Goal: Task Accomplishment & Management: Manage account settings

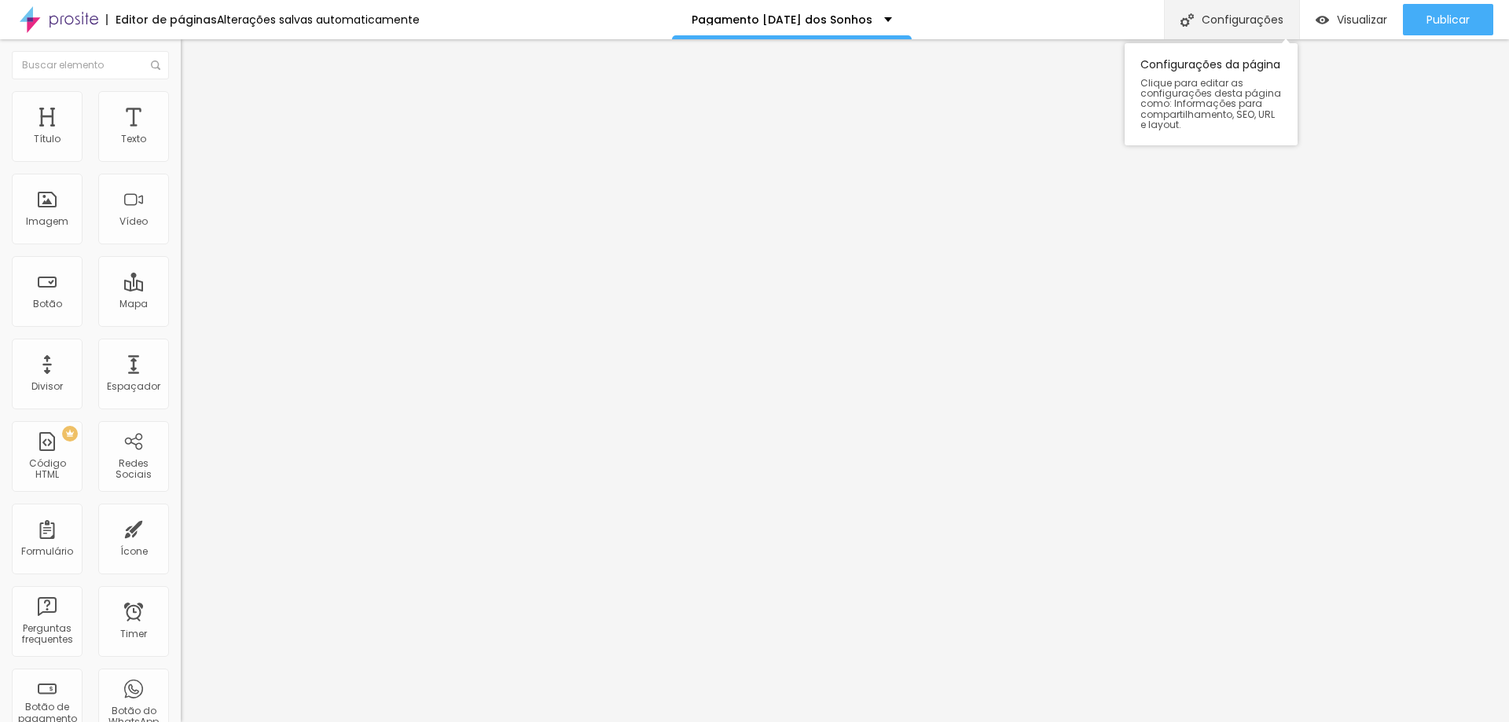
click at [1222, 12] on div "Configurações" at bounding box center [1231, 19] width 135 height 39
paste input "agendamento-[DATE]-dos-sonhos-2025"
drag, startPoint x: 948, startPoint y: 261, endPoint x: 834, endPoint y: 274, distance: 115.5
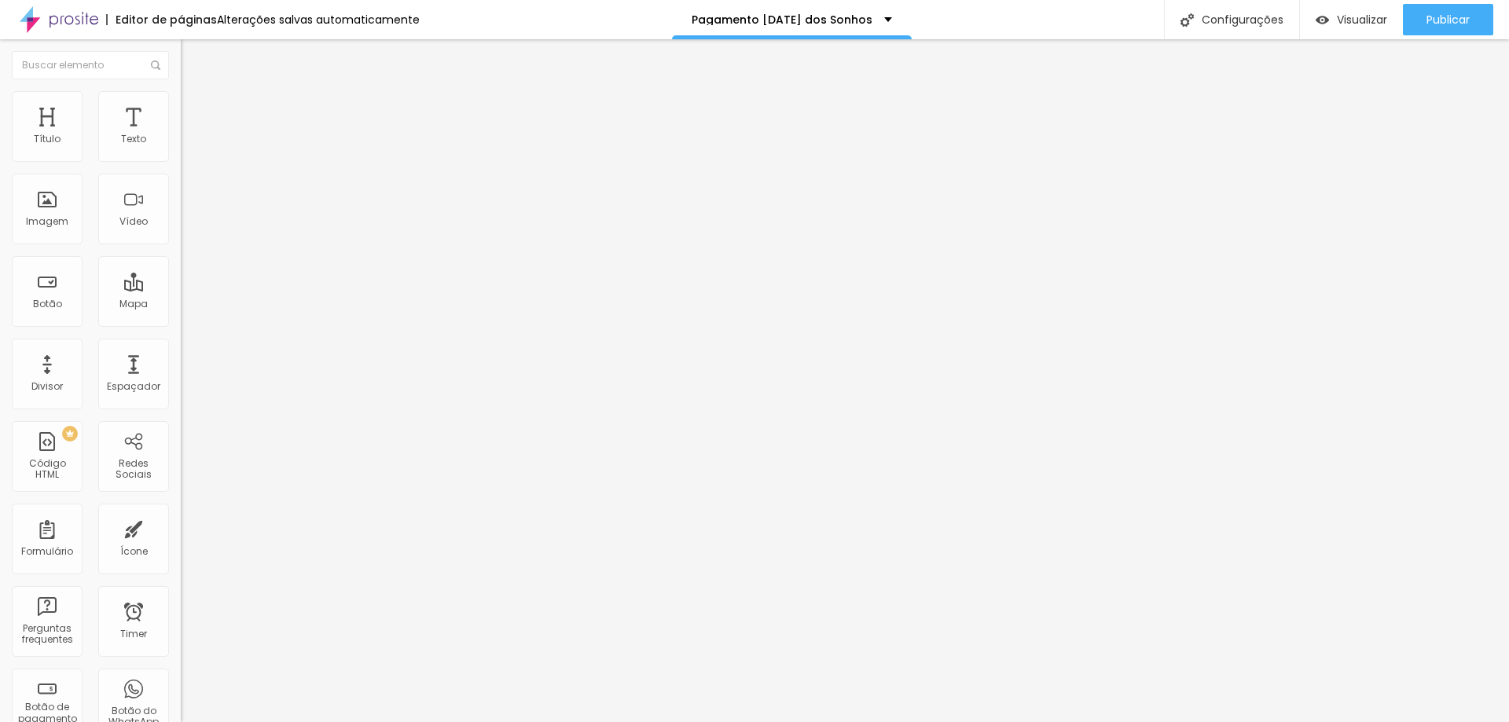
drag, startPoint x: 693, startPoint y: 262, endPoint x: 616, endPoint y: 272, distance: 77.7
drag, startPoint x: 681, startPoint y: 260, endPoint x: 617, endPoint y: 269, distance: 65.0
type input "/pagamento-[DATE]-dos-sonhos-2025"
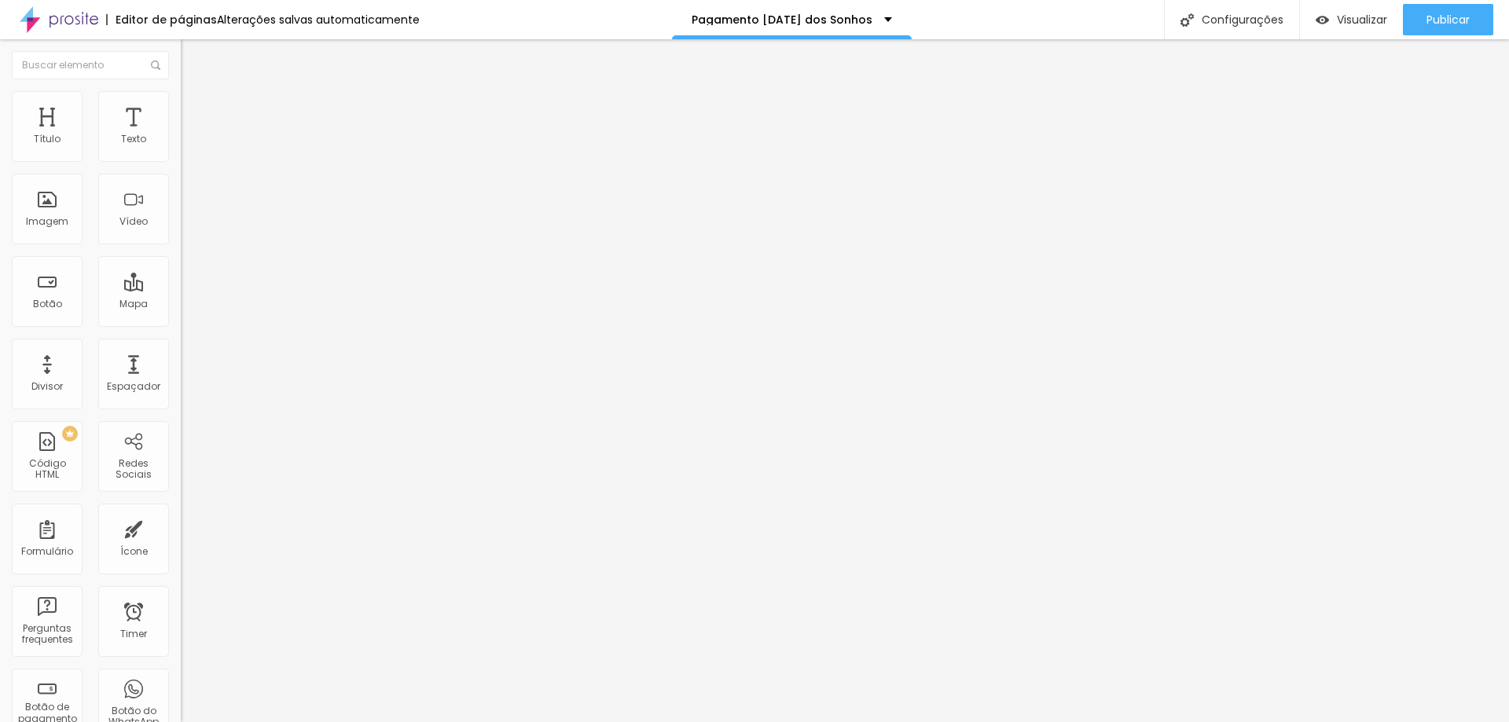
drag, startPoint x: 609, startPoint y: 445, endPoint x: 1098, endPoint y: 436, distance: 488.8
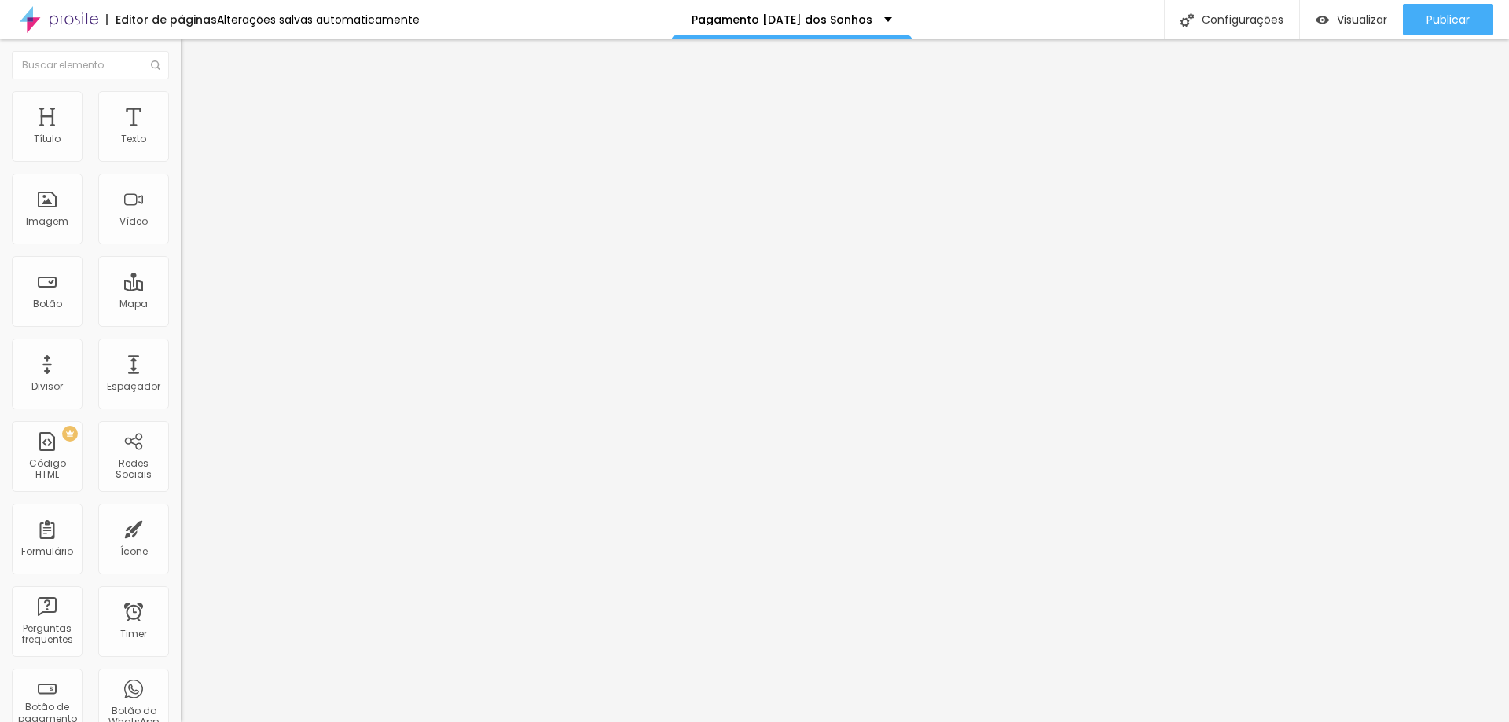
type input "Pagamento Entrada Especial [DATE] dos Sonhos 2025"
drag, startPoint x: 607, startPoint y: 522, endPoint x: 991, endPoint y: 586, distance: 388.8
type textarea "Pagína para pagamento e reserva do especial de [DATE]"
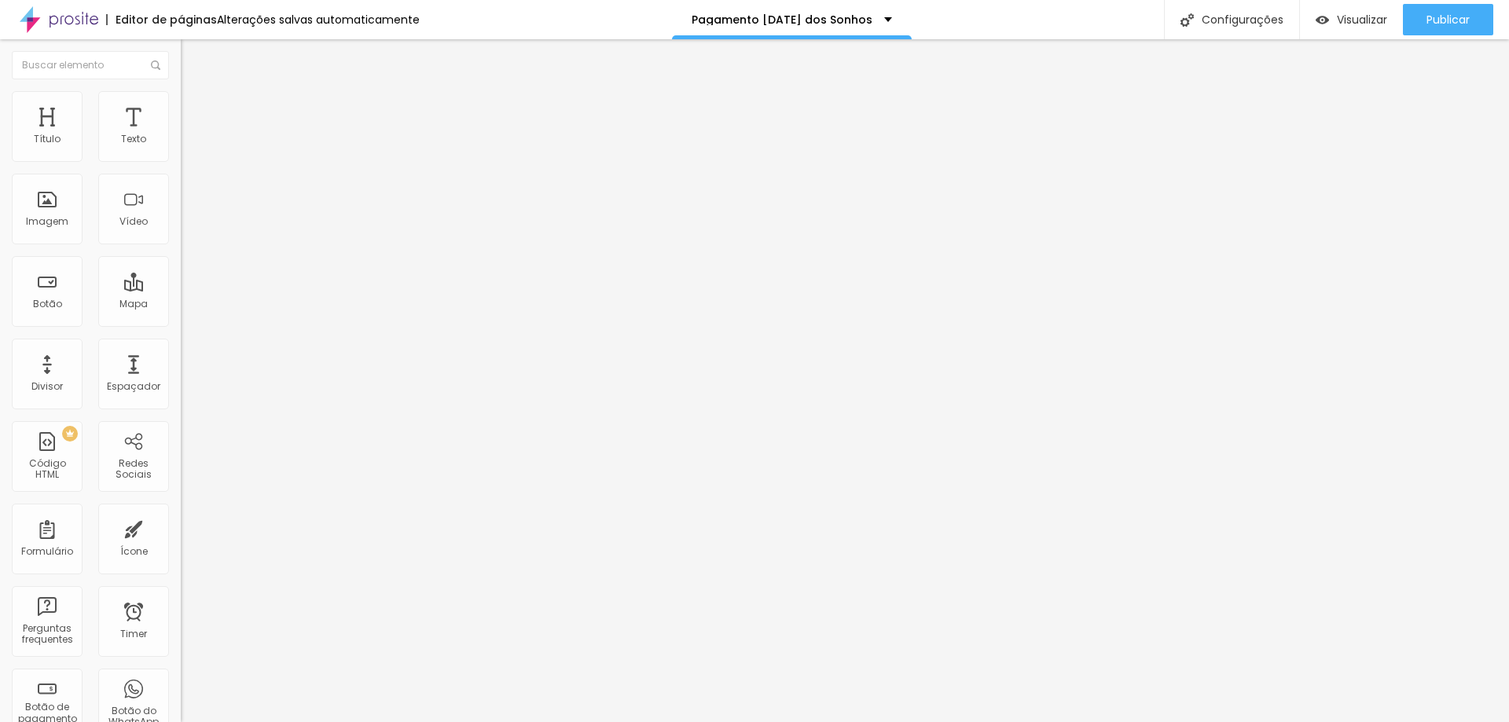
type input "Pagamento da Entrada Especial [DATE] dos Sonhos 2025"
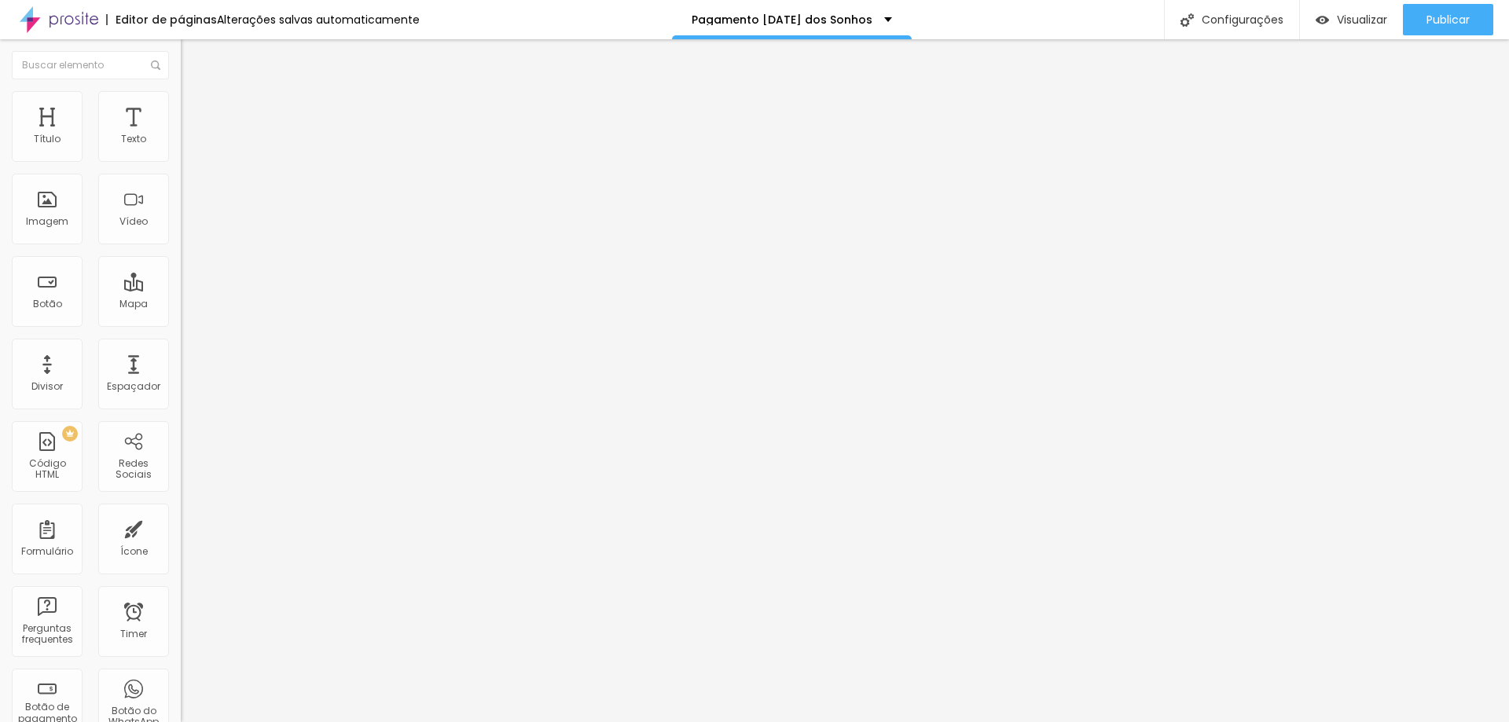
scroll to position [35, 0]
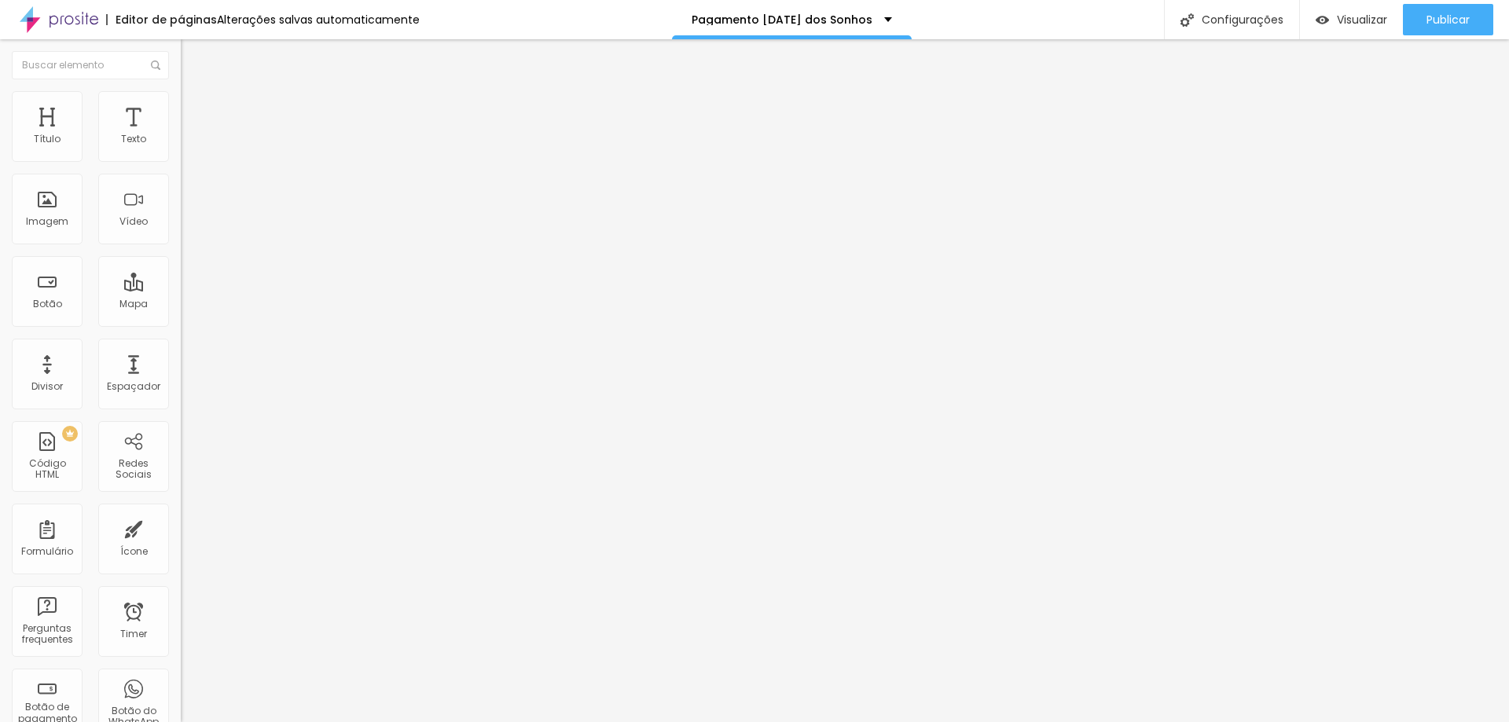
scroll to position [0, 0]
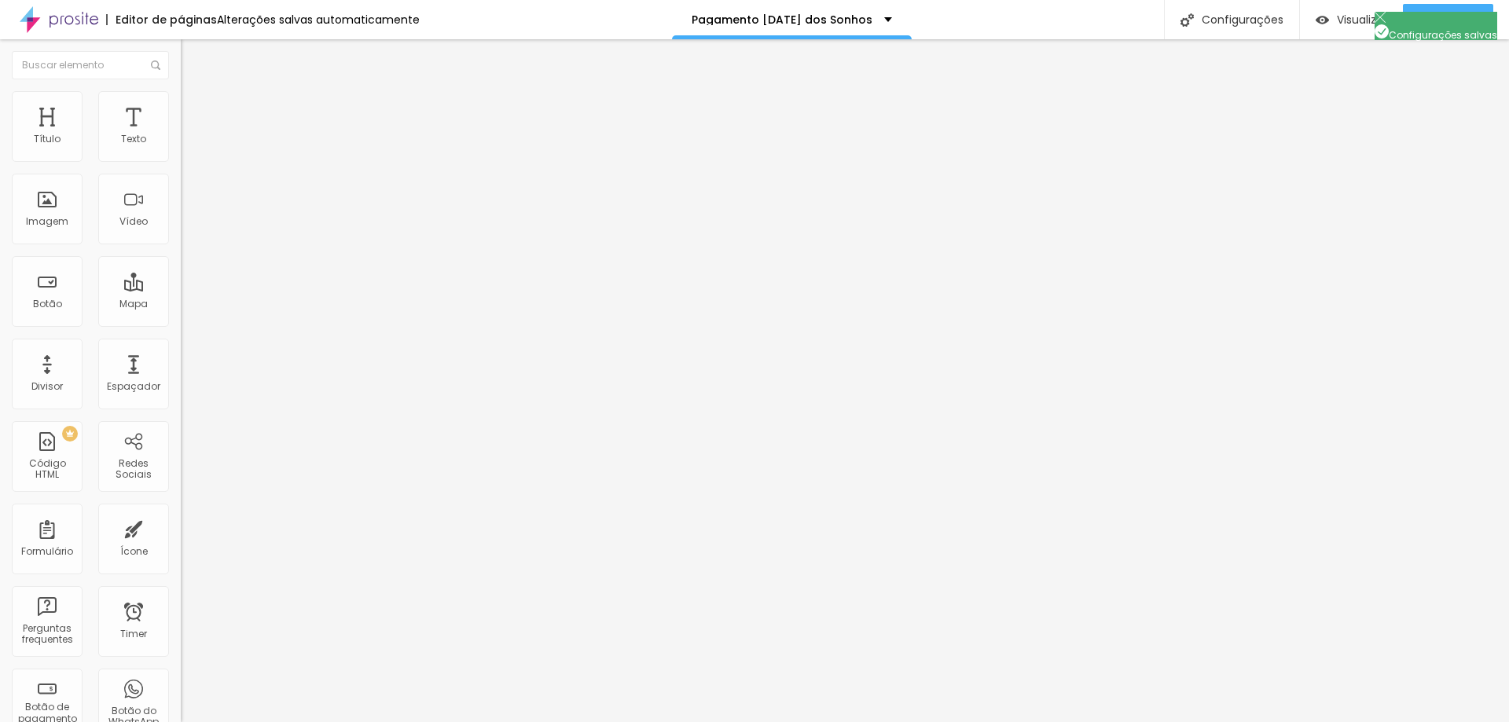
scroll to position [0, 0]
click at [1424, 22] on button "Publicar" at bounding box center [1447, 19] width 90 height 31
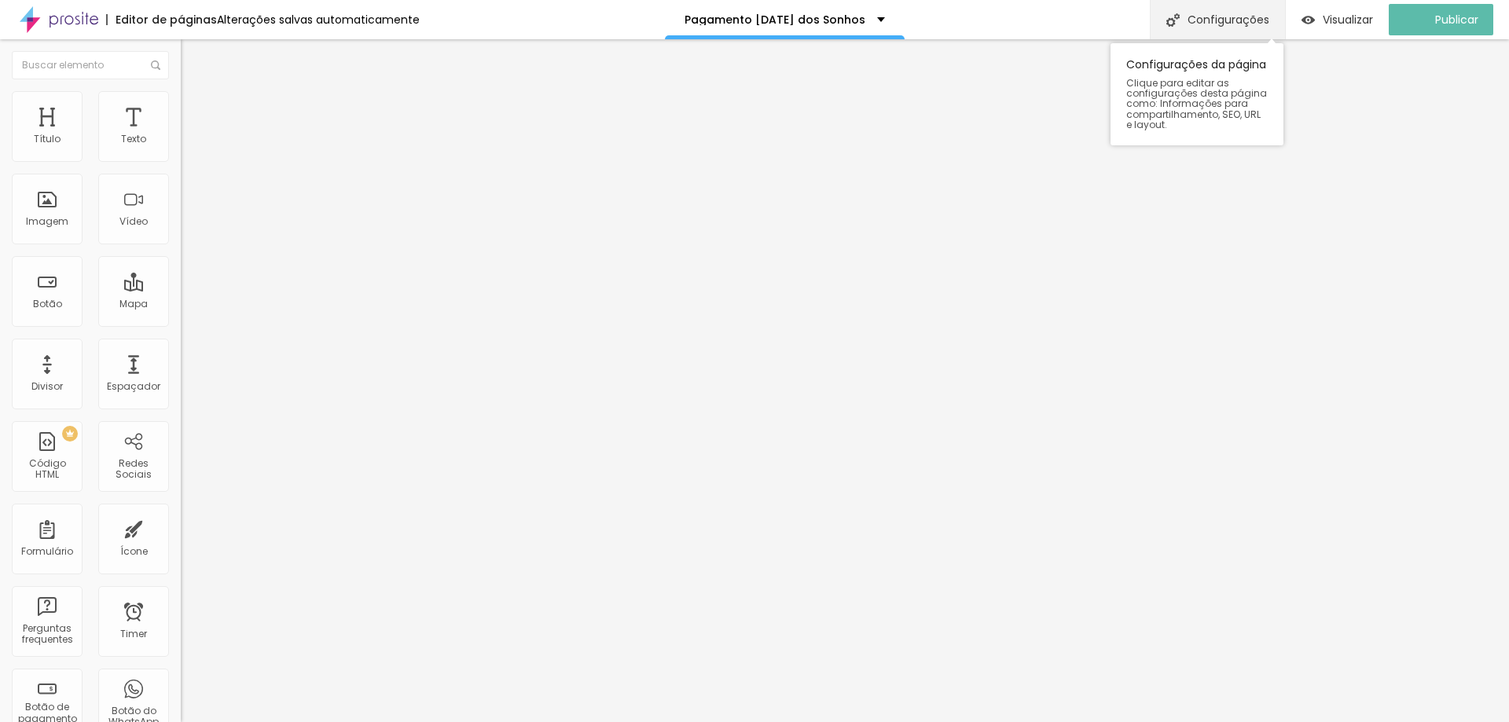
click at [1239, 13] on div "Configurações" at bounding box center [1216, 19] width 135 height 39
